Goal: Task Accomplishment & Management: Complete application form

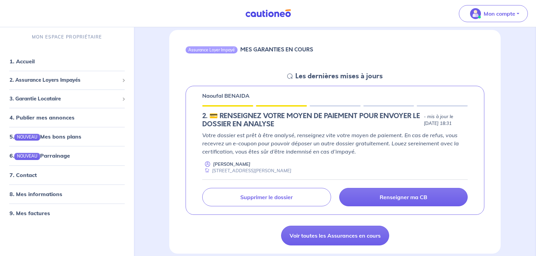
scroll to position [68, 0]
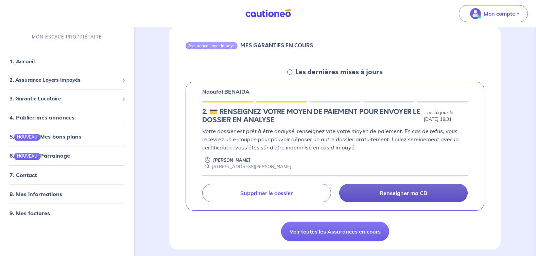
click at [393, 192] on p "Renseigner ma CB" at bounding box center [404, 192] width 48 height 7
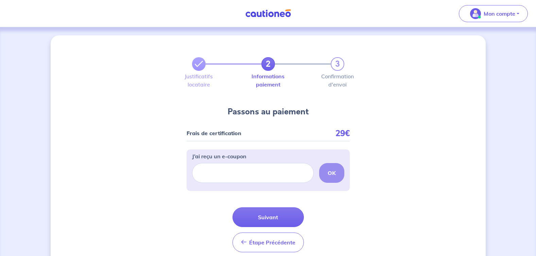
scroll to position [29, 0]
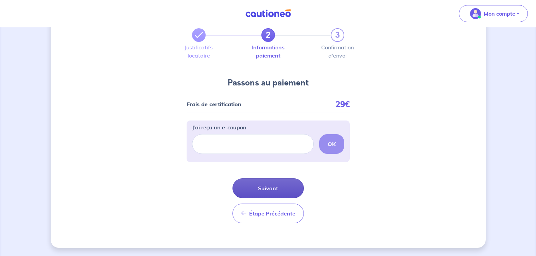
click at [263, 188] on button "Suivant" at bounding box center [268, 188] width 71 height 20
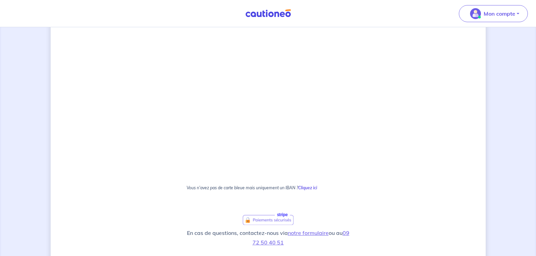
scroll to position [340, 0]
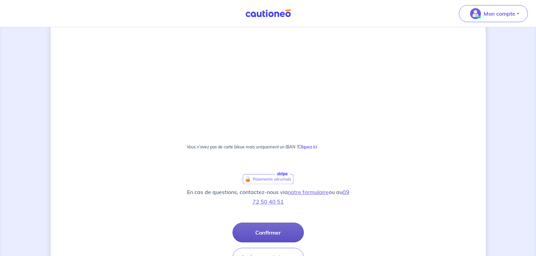
click at [269, 232] on button "Confirmer" at bounding box center [268, 232] width 71 height 20
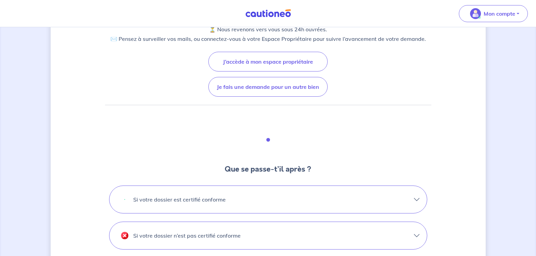
scroll to position [102, 0]
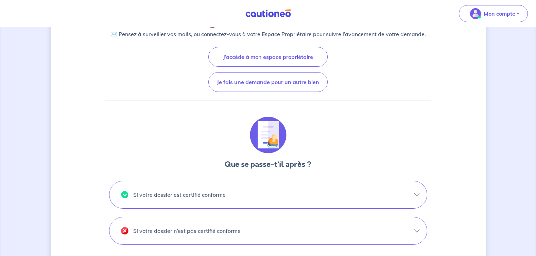
click at [415, 193] on button "Si votre dossier est certifié conforme" at bounding box center [269, 194] width 318 height 27
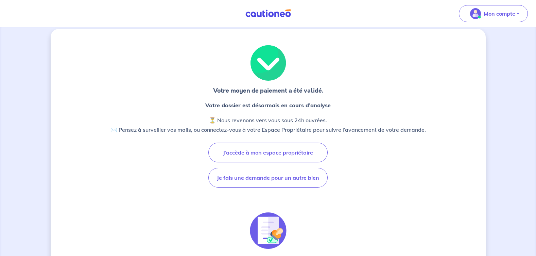
scroll to position [0, 0]
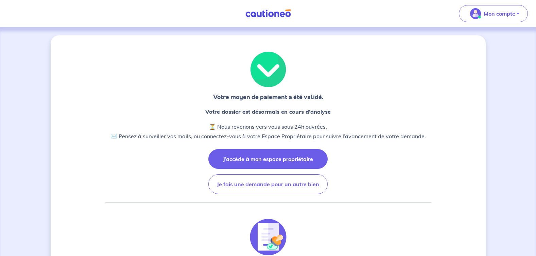
click at [275, 157] on button "J’accède à mon espace propriétaire" at bounding box center [268, 159] width 119 height 20
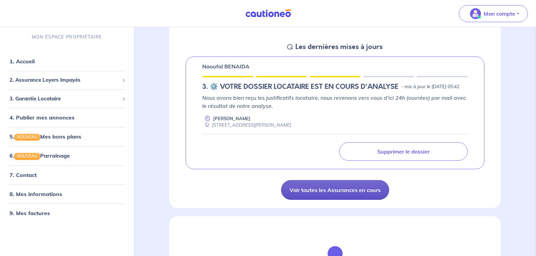
scroll to position [102, 0]
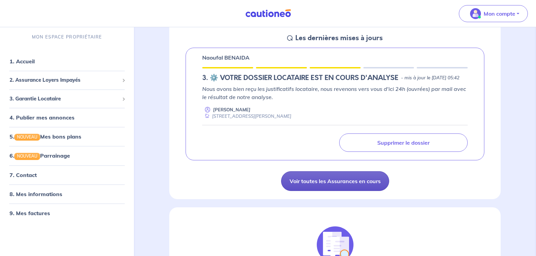
click at [320, 188] on link "Voir toutes les Assurances en cours" at bounding box center [335, 181] width 108 height 20
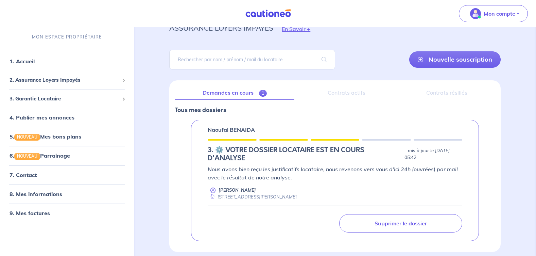
scroll to position [34, 0]
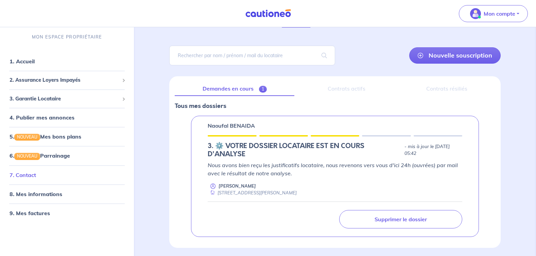
click at [27, 175] on link "7. Contact" at bounding box center [23, 174] width 27 height 7
